Goal: Information Seeking & Learning: Learn about a topic

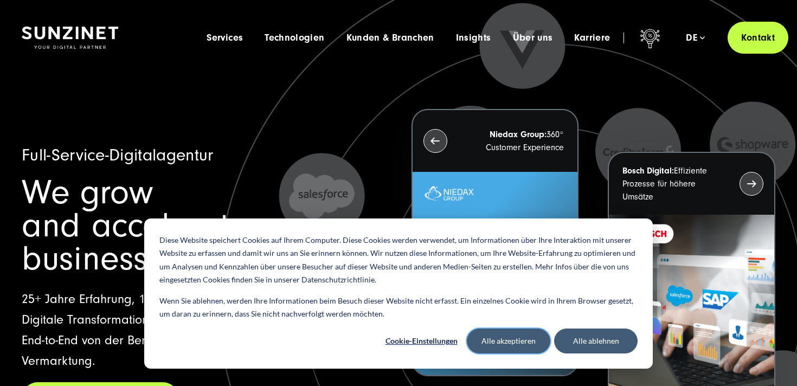
click at [516, 339] on button "Alle akzeptieren" at bounding box center [508, 340] width 83 height 25
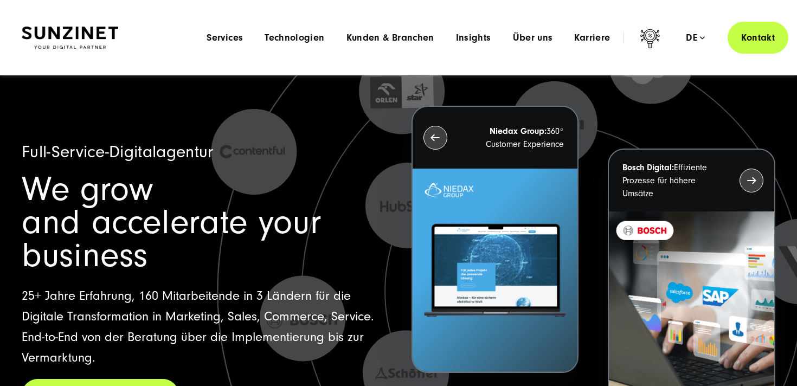
scroll to position [1, 0]
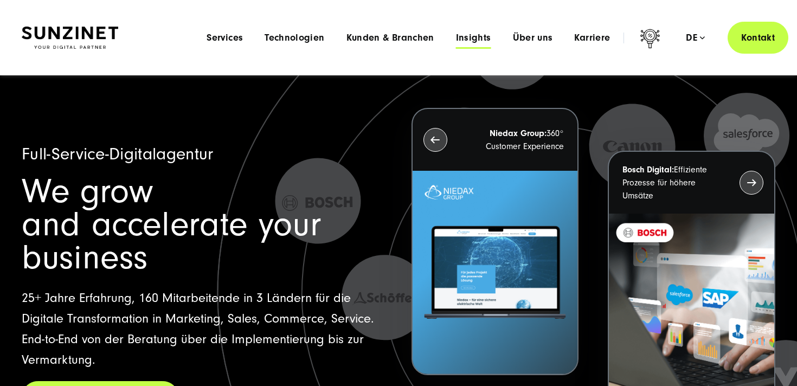
click at [468, 33] on span "Insights" at bounding box center [473, 38] width 35 height 11
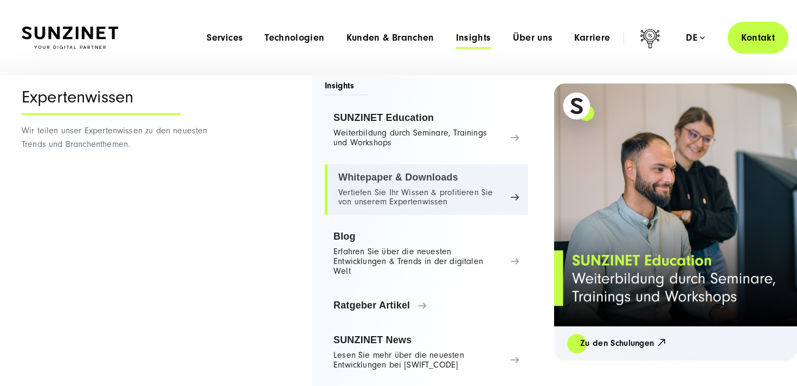
scroll to position [0, 0]
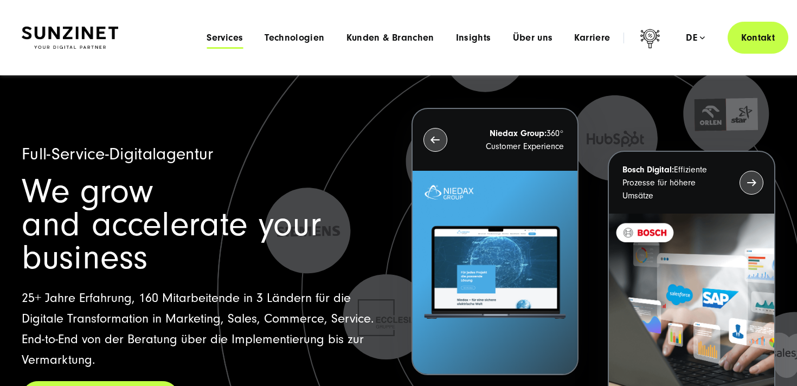
click at [222, 36] on span "Services" at bounding box center [224, 38] width 36 height 11
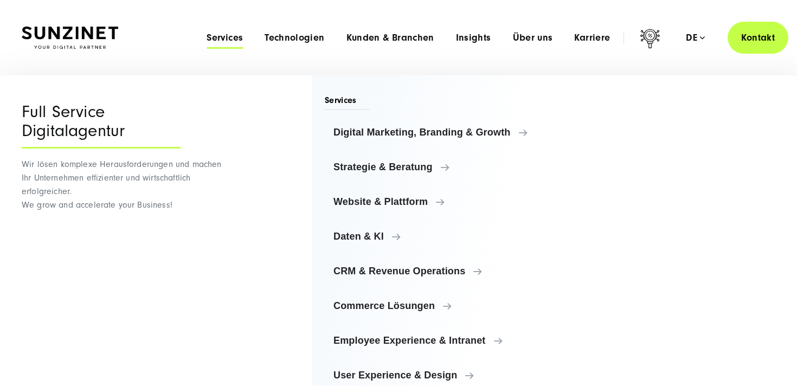
scroll to position [1, 0]
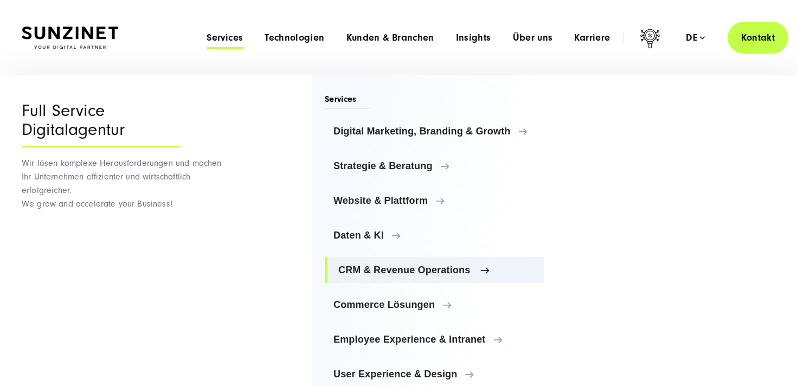
click at [421, 268] on span "CRM & Revenue Operations" at bounding box center [436, 269] width 197 height 11
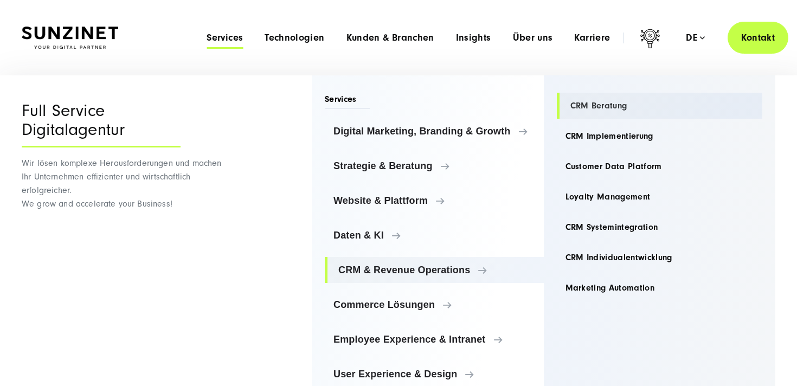
click at [590, 110] on link "CRM Beratung" at bounding box center [660, 106] width 206 height 26
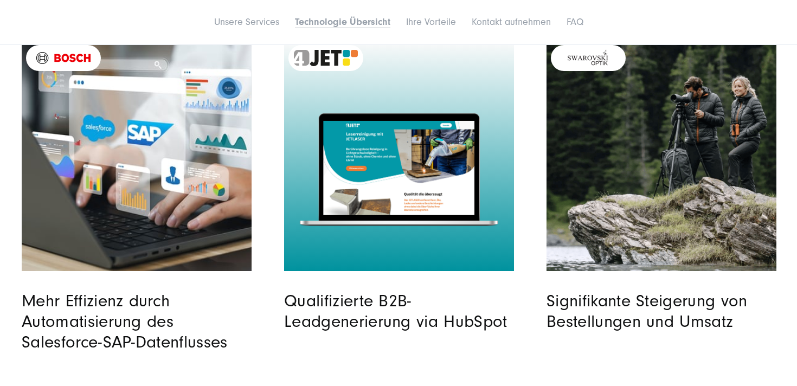
scroll to position [2295, 0]
